Goal: Information Seeking & Learning: Get advice/opinions

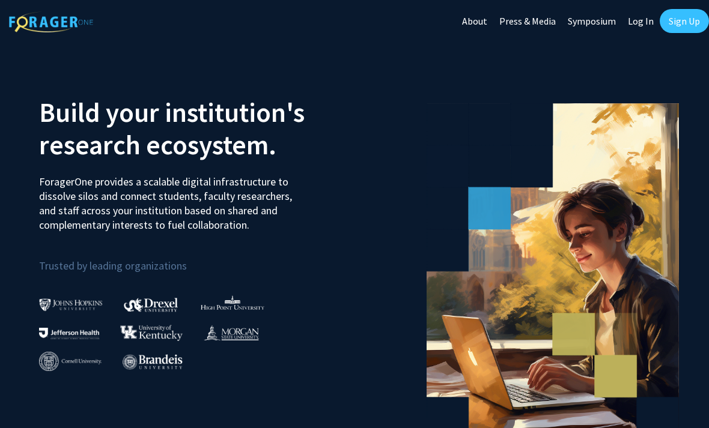
click at [688, 22] on link "Sign Up" at bounding box center [684, 21] width 49 height 24
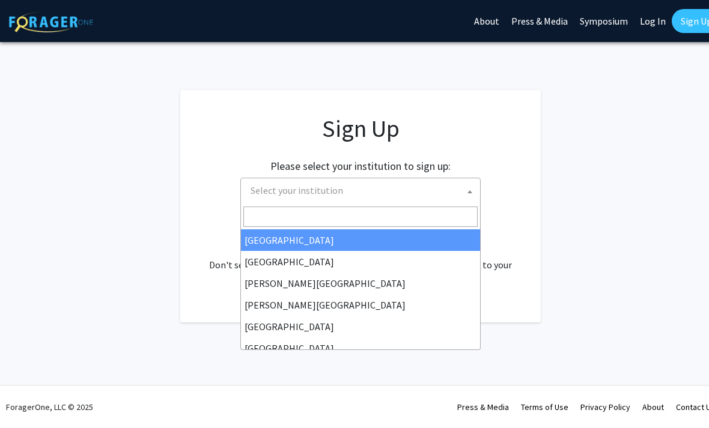
click at [340, 203] on span "Select your institution" at bounding box center [360, 191] width 240 height 27
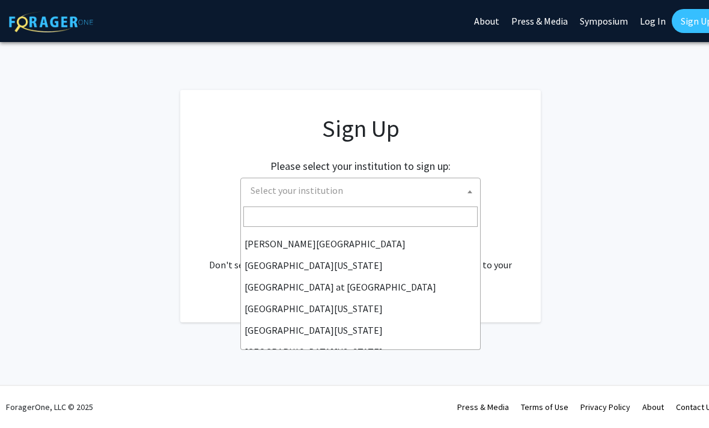
scroll to position [412, 0]
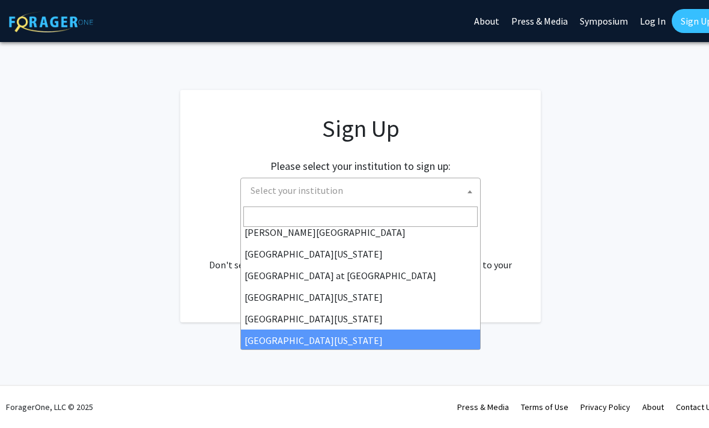
select select "33"
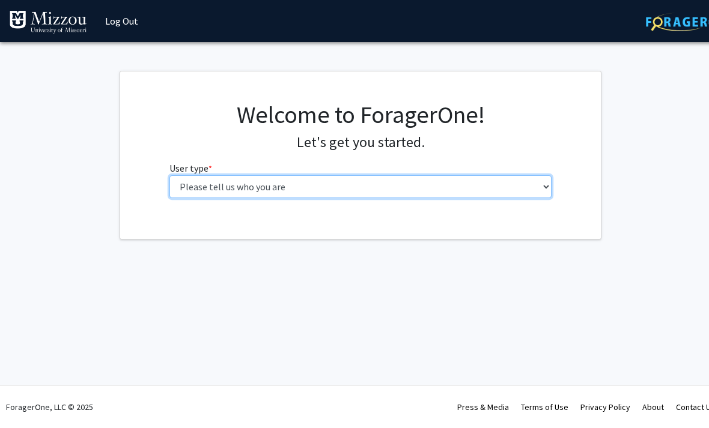
select select "1: undergrad"
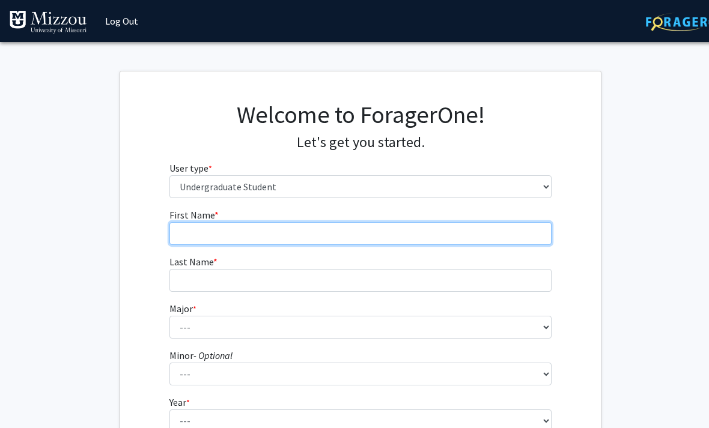
click at [263, 229] on input "First Name * required" at bounding box center [360, 233] width 383 height 23
type input "Lucy"
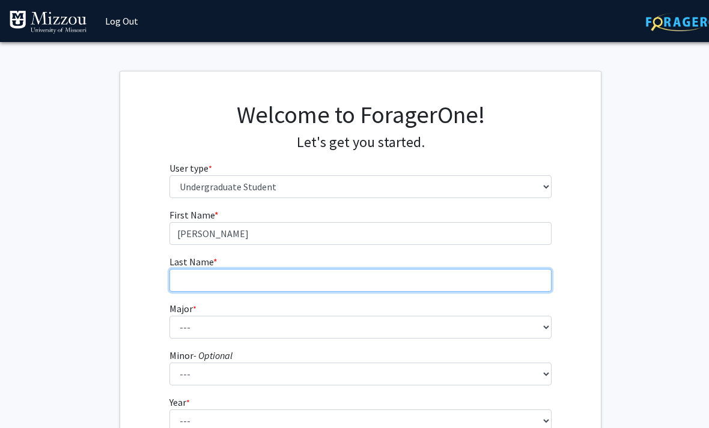
click at [250, 280] on input "Last Name * required" at bounding box center [360, 280] width 383 height 23
type input "Voelkl"
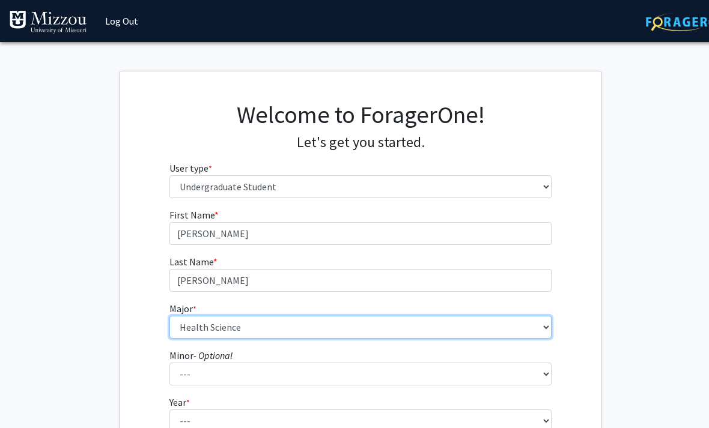
select select "72: 2564"
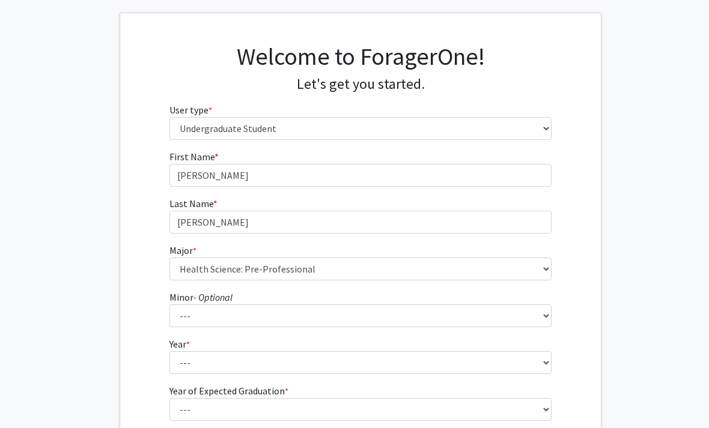
scroll to position [58, 0]
click at [231, 303] on label "Minor - Optional" at bounding box center [200, 297] width 63 height 14
click at [231, 305] on select "--- Accountancy Aerospace Engineering Aerospace Studies Agribusiness Management…" at bounding box center [360, 316] width 383 height 23
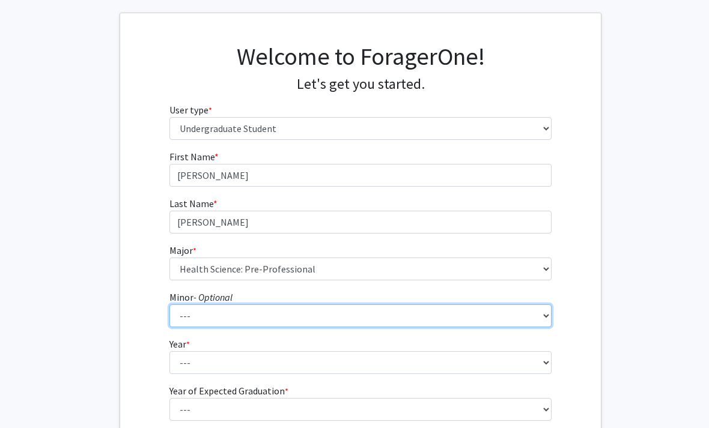
select select "76: 2032"
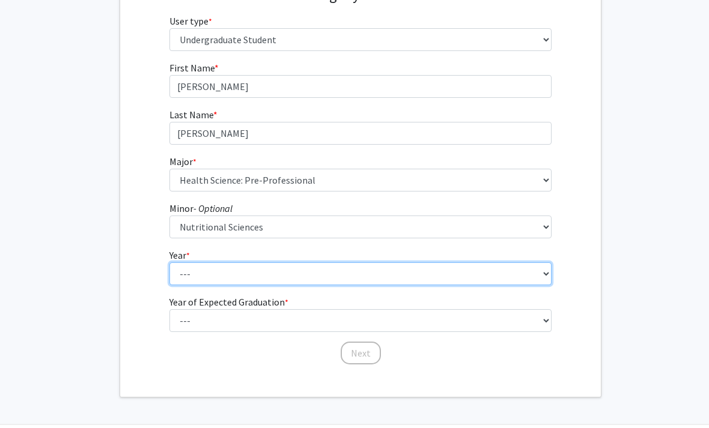
select select "1: first-year"
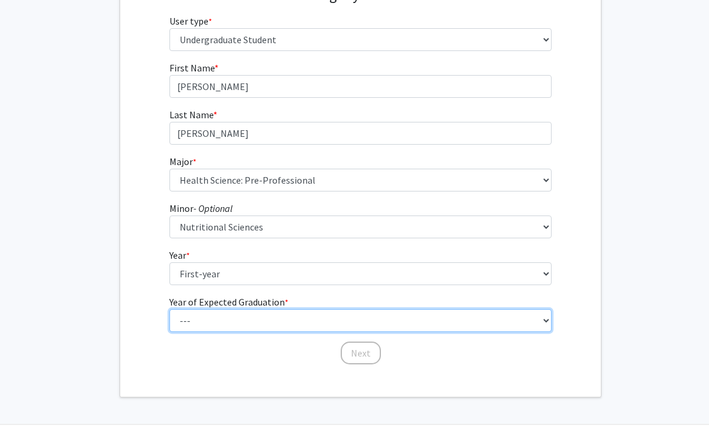
select select "4: 2028"
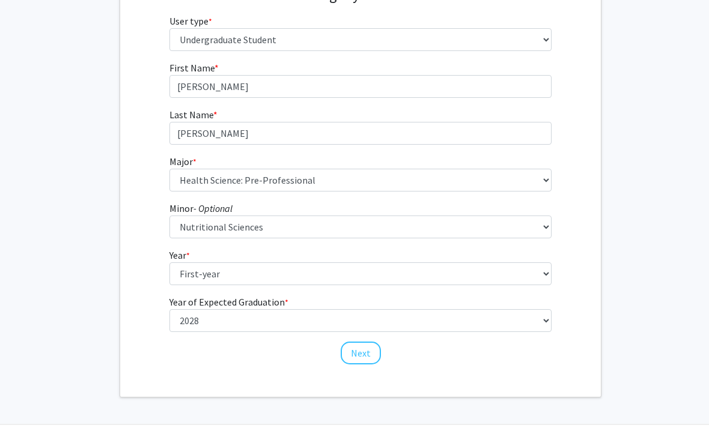
drag, startPoint x: 359, startPoint y: 359, endPoint x: 359, endPoint y: 174, distance: 185.7
click at [359, 359] on button "Next" at bounding box center [361, 353] width 40 height 23
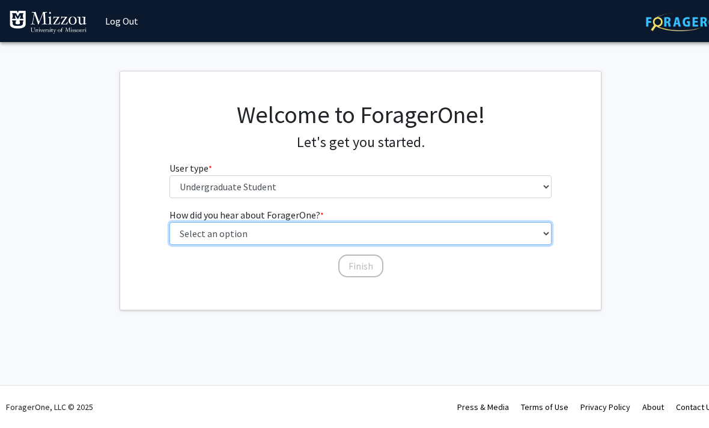
select select "2: faculty_recommendation"
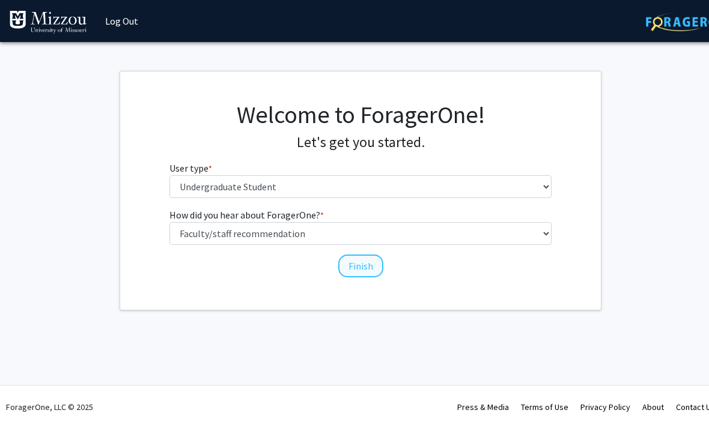
click at [354, 273] on button "Finish" at bounding box center [360, 266] width 45 height 23
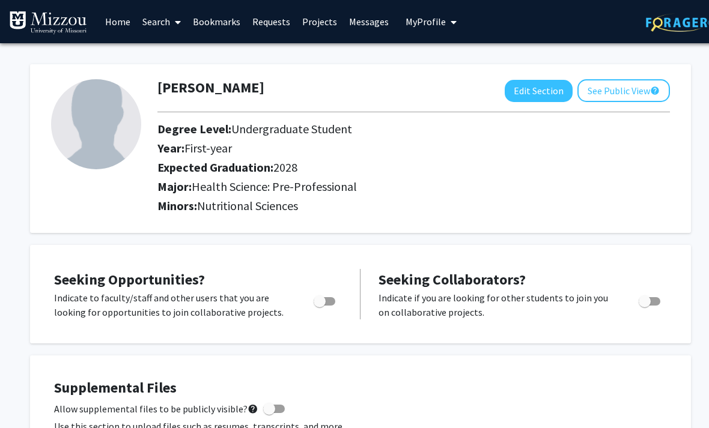
click at [165, 20] on link "Search" at bounding box center [161, 22] width 50 height 42
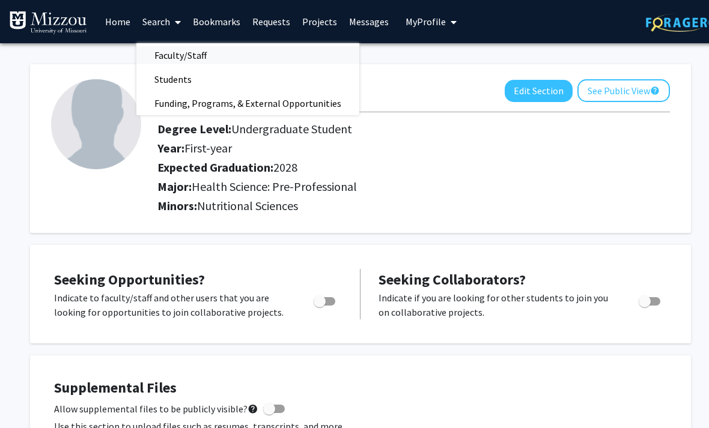
click at [166, 52] on span "Faculty/Staff" at bounding box center [180, 55] width 88 height 24
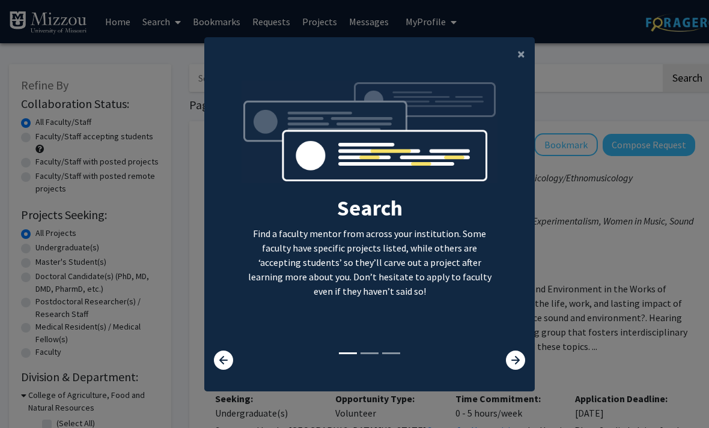
click at [541, 392] on modal-container "× Search Find a faculty mentor from across your institution. Some faculty have …" at bounding box center [354, 214] width 709 height 428
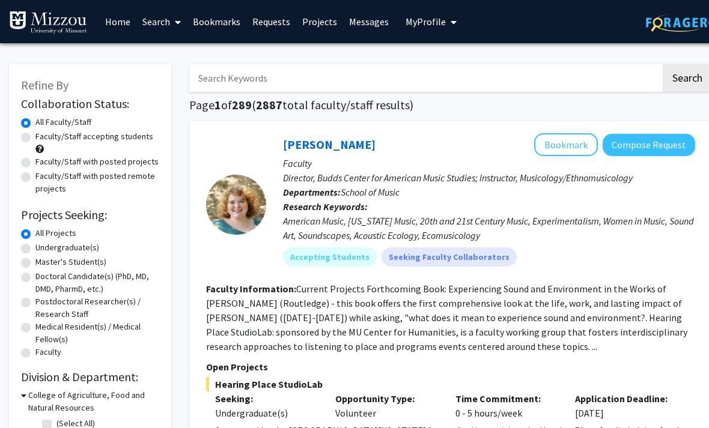
click at [289, 77] on input "Search Keywords" at bounding box center [425, 78] width 472 height 28
click at [687, 77] on button "Search" at bounding box center [687, 78] width 49 height 28
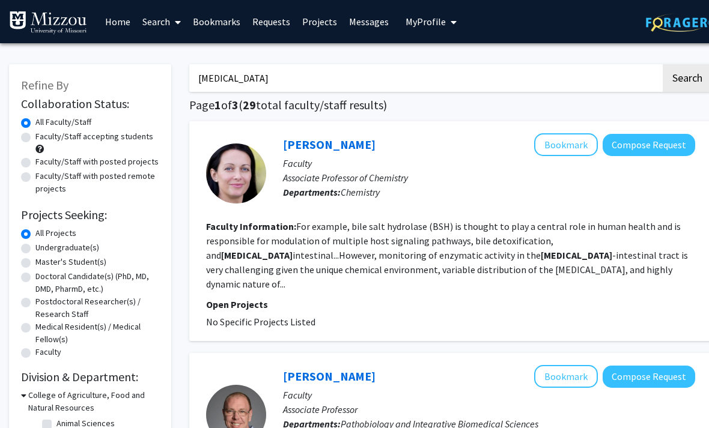
click at [300, 79] on input "gastro" at bounding box center [425, 78] width 472 height 28
type input "g"
click at [687, 77] on button "Search" at bounding box center [687, 78] width 49 height 28
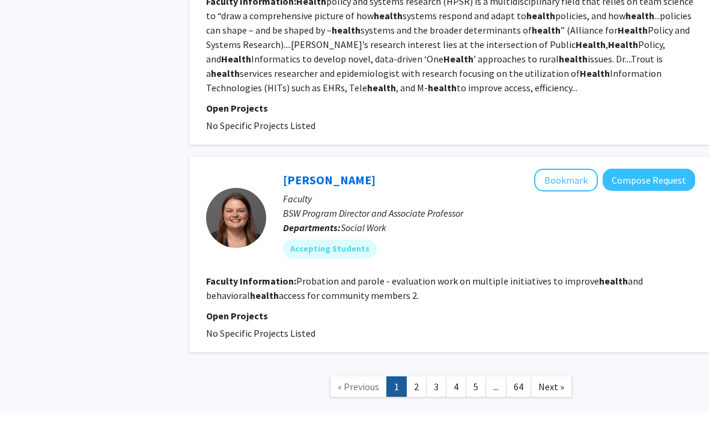
scroll to position [2796, 0]
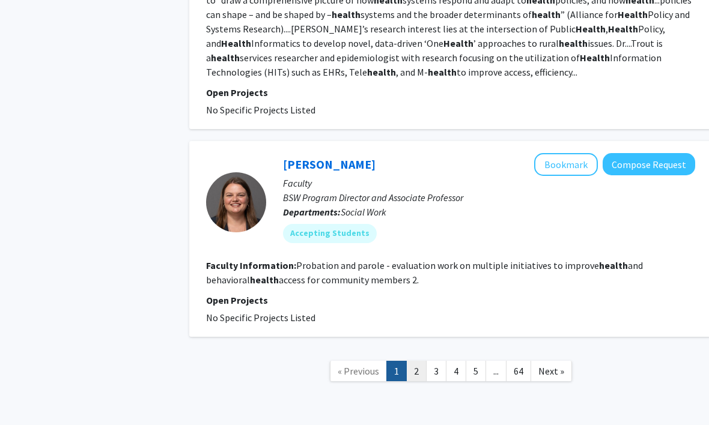
click at [424, 364] on link "2" at bounding box center [416, 374] width 20 height 21
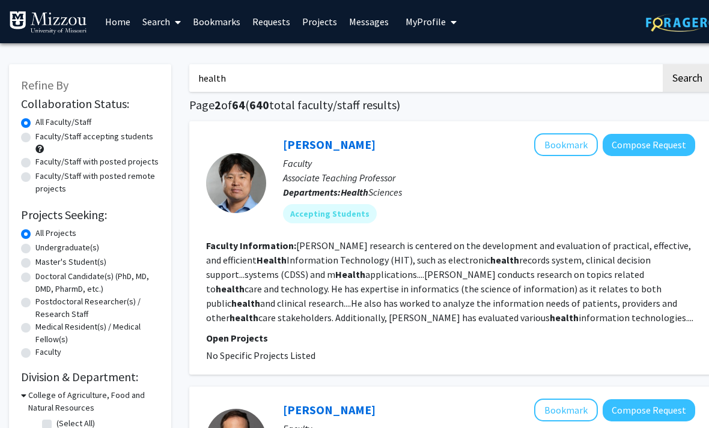
click at [244, 74] on input "health" at bounding box center [425, 78] width 472 height 28
type input "h"
click at [687, 77] on button "Search" at bounding box center [687, 78] width 49 height 28
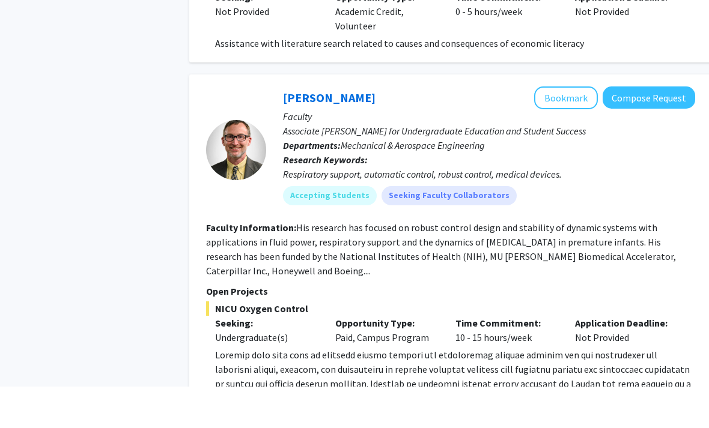
scroll to position [5471, 0]
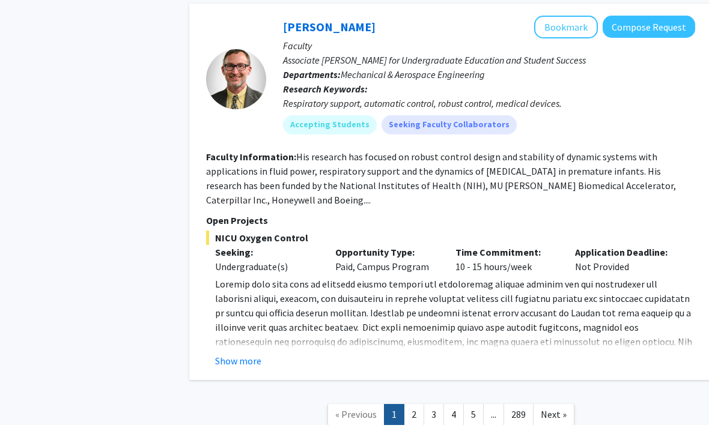
click at [414, 395] on nav "« Previous 1 2 3 4 5 ... 289 Next »" at bounding box center [450, 419] width 523 height 49
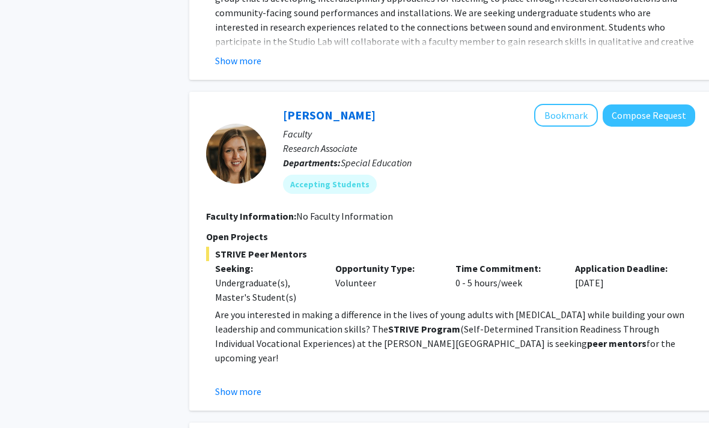
scroll to position [1405, 0]
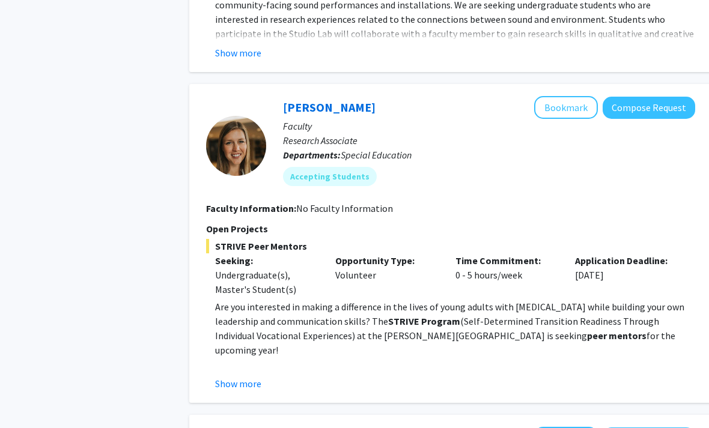
click at [263, 377] on div "Show more" at bounding box center [455, 384] width 480 height 14
click at [251, 377] on button "Show more" at bounding box center [238, 384] width 46 height 14
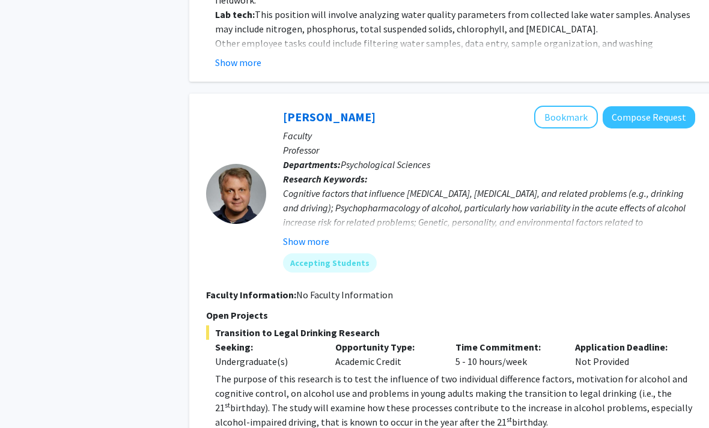
scroll to position [4032, 0]
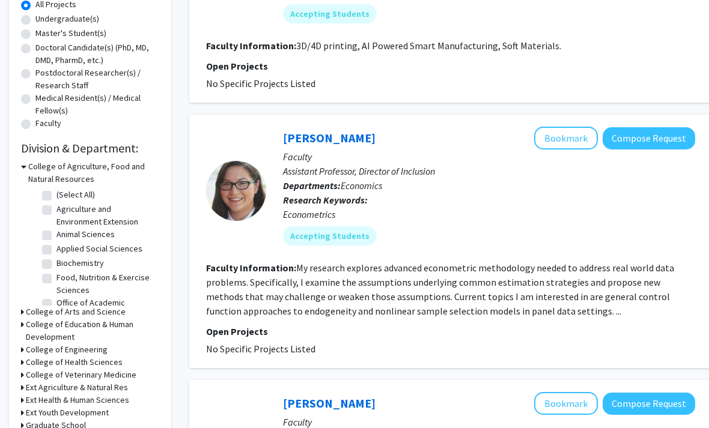
scroll to position [219, 0]
